Goal: Information Seeking & Learning: Check status

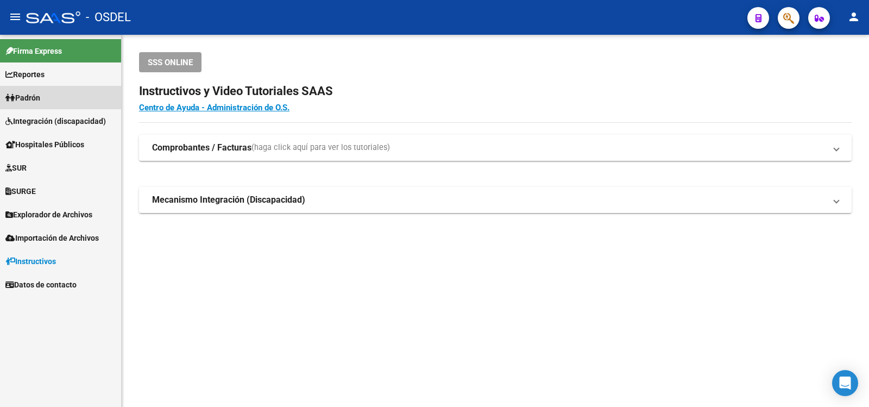
click at [35, 96] on span "Padrón" at bounding box center [22, 98] width 35 height 12
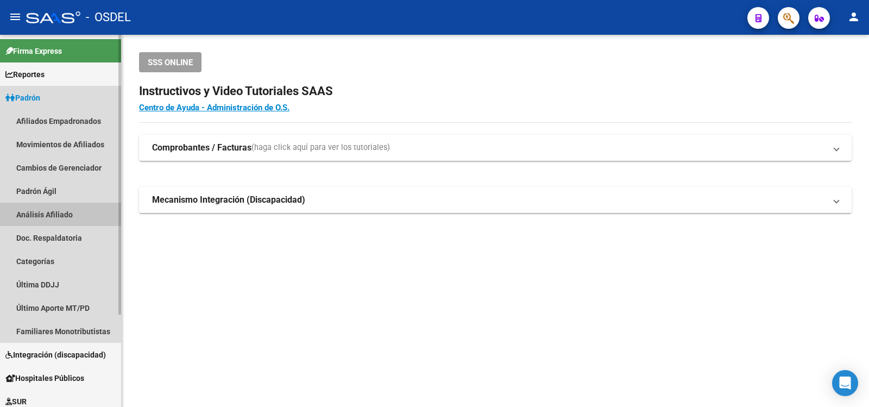
click at [29, 211] on link "Análisis Afiliado" at bounding box center [60, 214] width 121 height 23
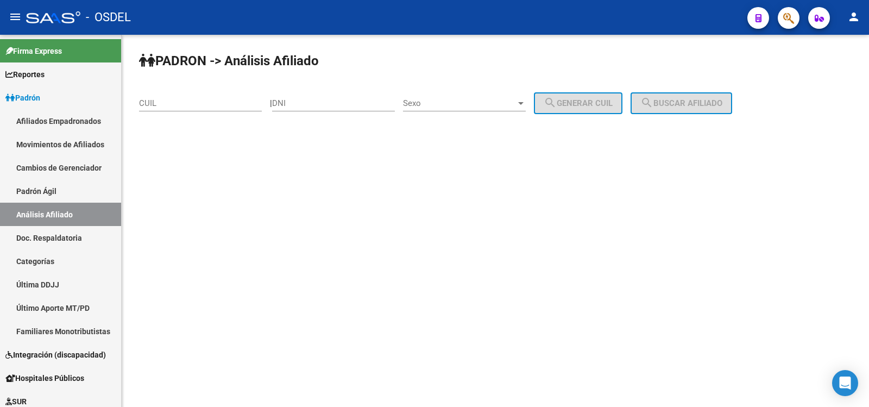
click at [312, 97] on div "DNI" at bounding box center [333, 99] width 123 height 23
type input "25506059"
click at [526, 99] on div at bounding box center [521, 103] width 10 height 9
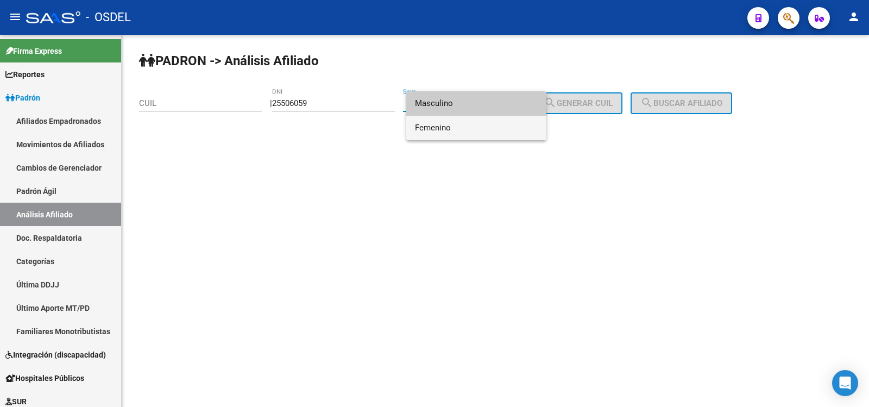
click at [432, 127] on span "Femenino" at bounding box center [476, 128] width 123 height 24
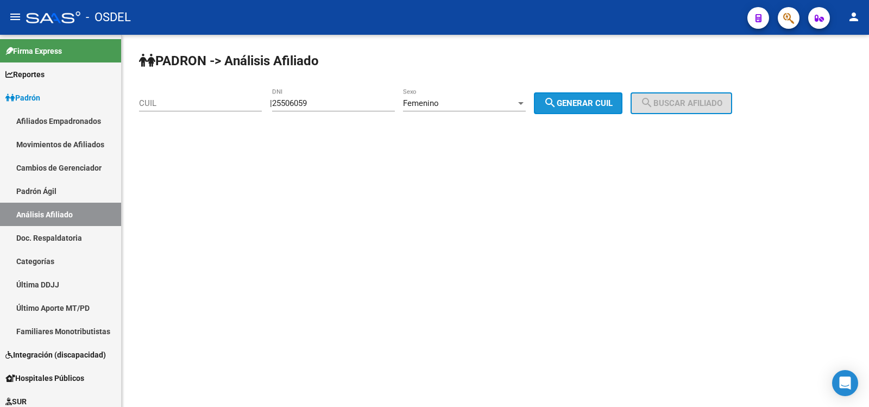
click at [586, 96] on button "search Generar CUIL" at bounding box center [578, 103] width 89 height 22
type input "27-25506059-2"
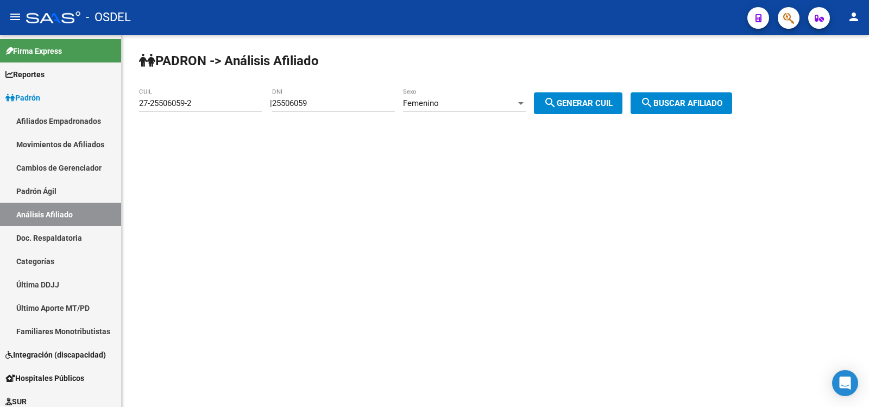
click at [706, 100] on span "search Buscar afiliado" at bounding box center [681, 103] width 82 height 10
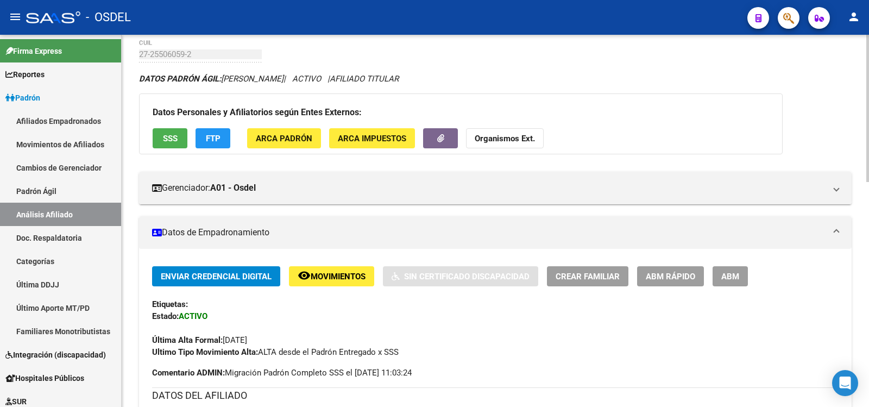
scroll to position [24, 0]
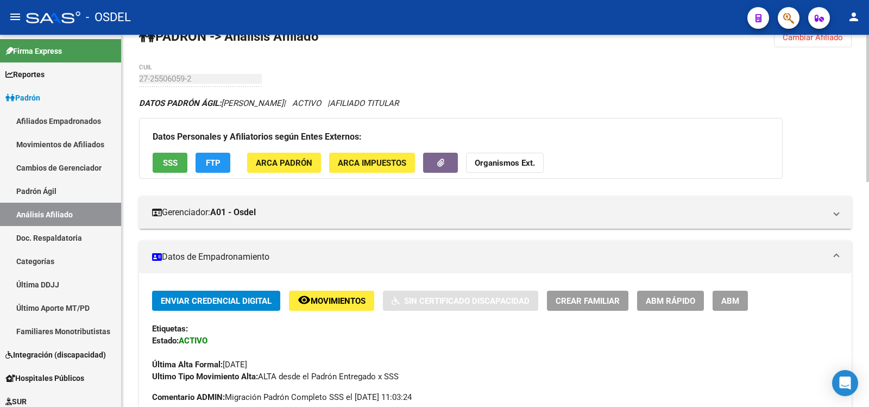
click at [168, 160] on span "SSS" at bounding box center [170, 163] width 15 height 10
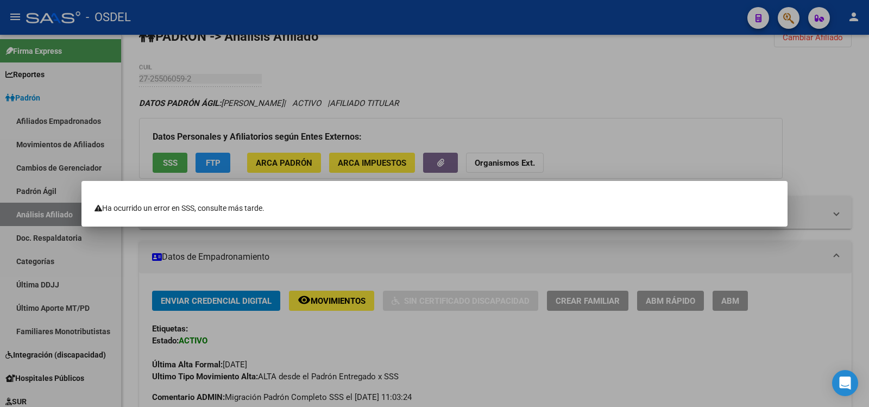
click at [168, 158] on div at bounding box center [434, 203] width 869 height 407
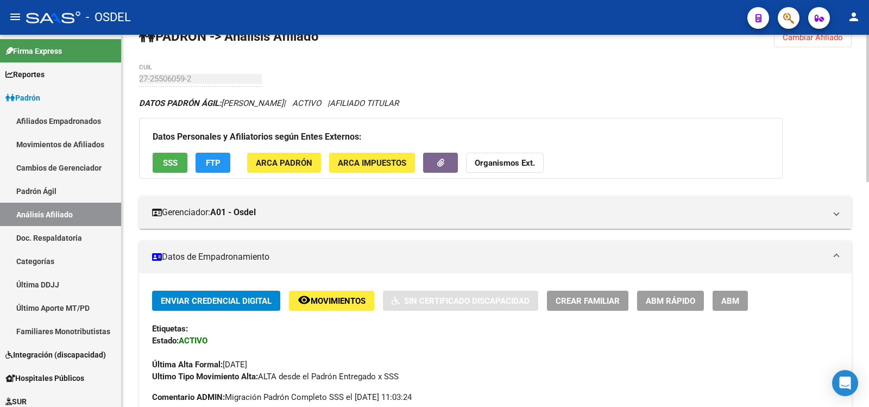
click at [169, 162] on span "SSS" at bounding box center [170, 163] width 15 height 10
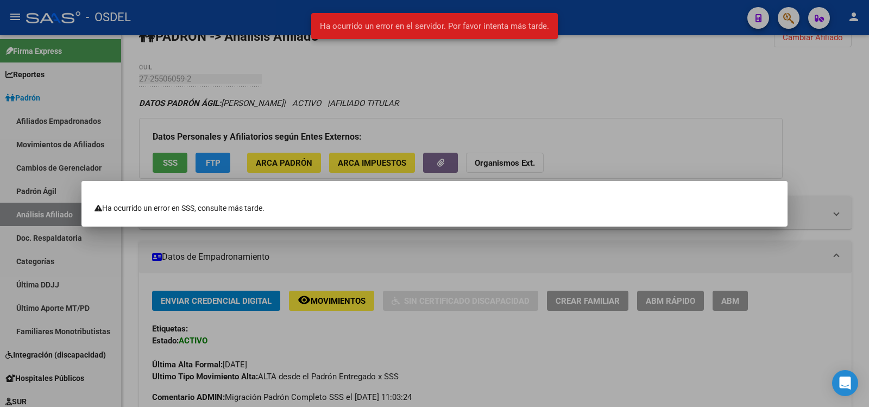
click at [176, 163] on div at bounding box center [434, 203] width 869 height 407
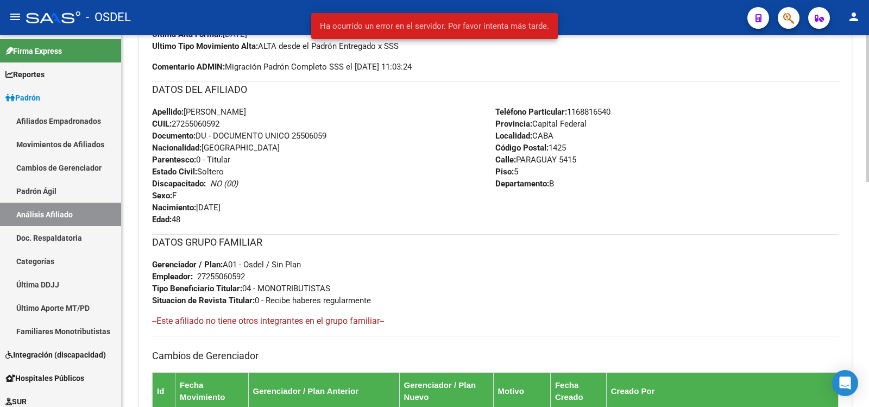
scroll to position [568, 0]
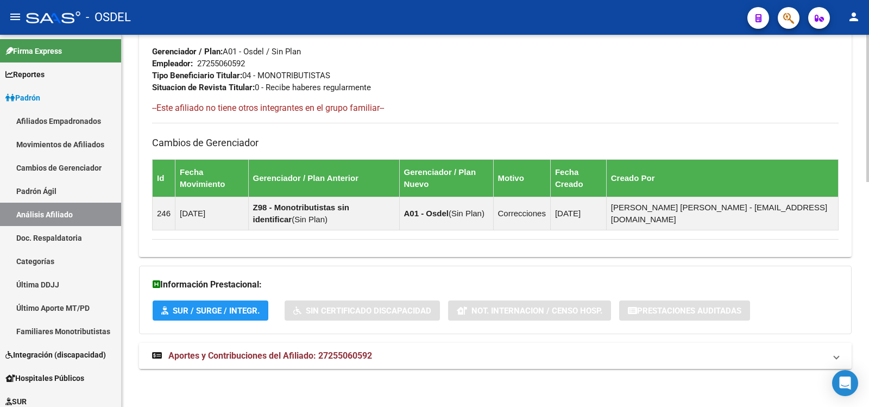
click at [251, 354] on span "Aportes y Contribuciones del Afiliado: 27255060592" at bounding box center [270, 355] width 204 height 10
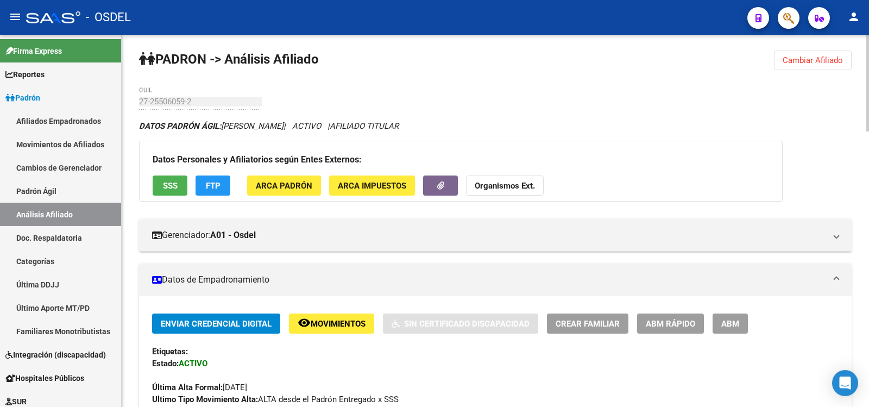
scroll to position [0, 0]
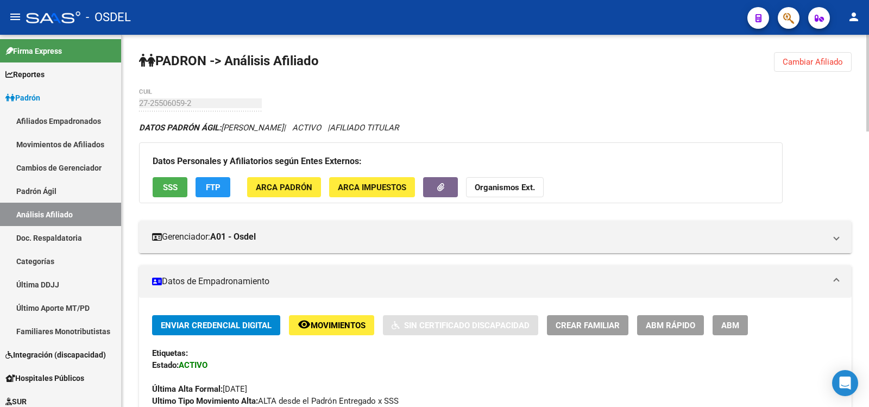
click at [173, 183] on span "SSS" at bounding box center [170, 188] width 15 height 10
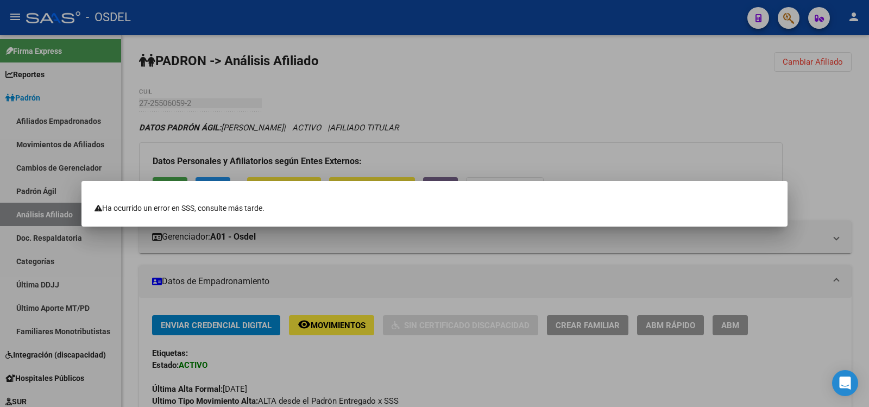
click at [538, 13] on div at bounding box center [434, 203] width 869 height 407
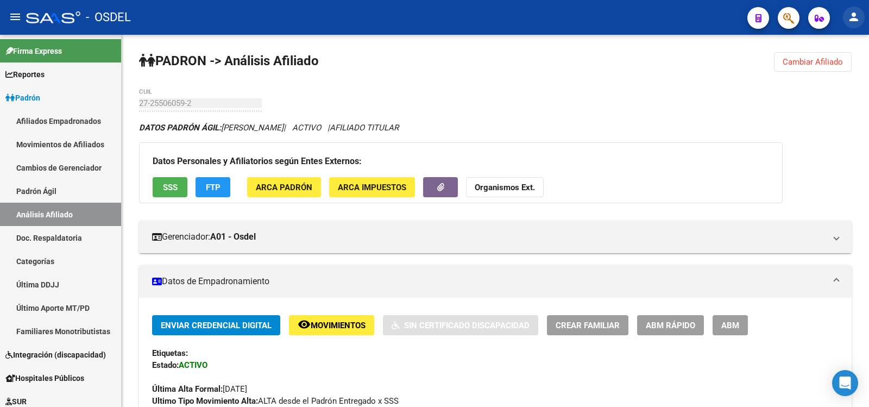
click at [855, 18] on mat-icon "person" at bounding box center [853, 16] width 13 height 13
click at [835, 67] on button "exit_to_app Salir" at bounding box center [831, 72] width 66 height 26
